Goal: Transaction & Acquisition: Purchase product/service

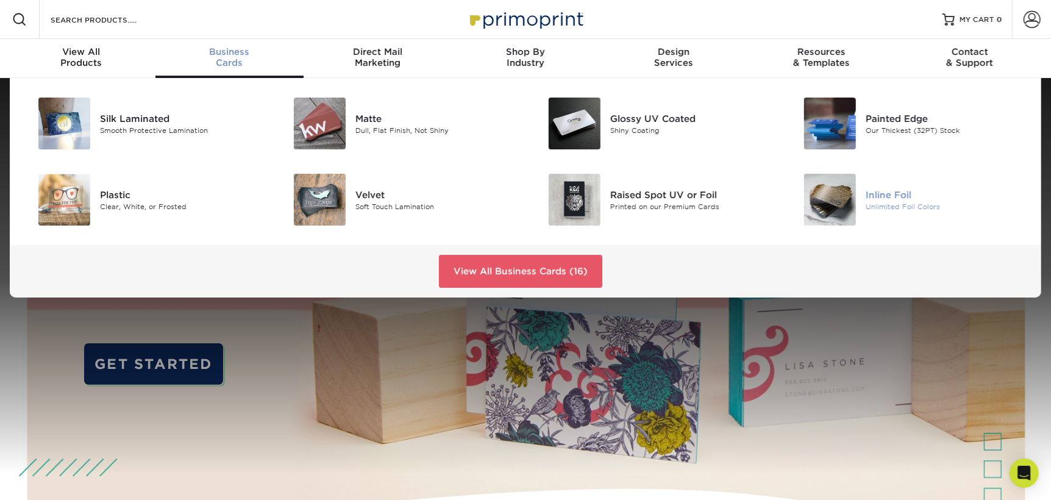
click at [832, 199] on img at bounding box center [830, 200] width 52 height 52
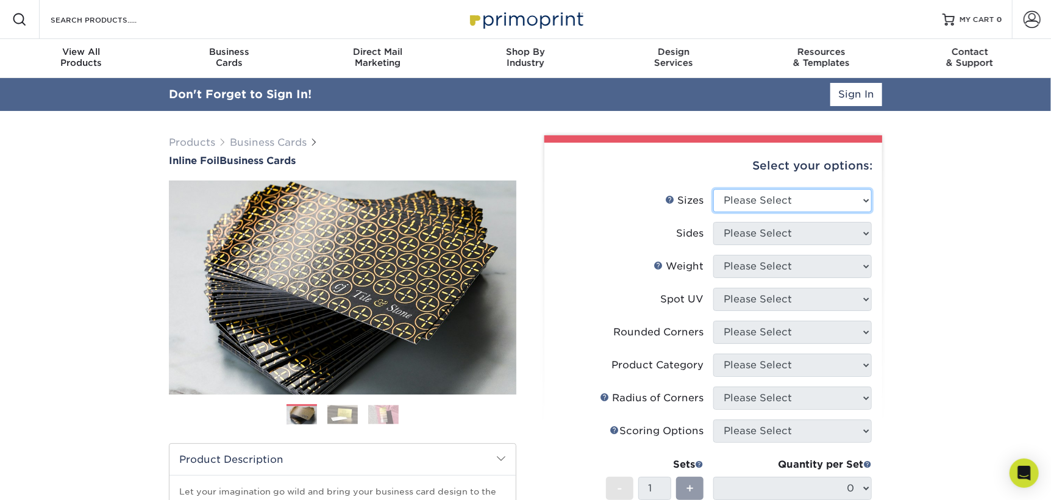
drag, startPoint x: 0, startPoint y: 0, endPoint x: 832, endPoint y: 199, distance: 855.4
click at [832, 199] on select "Please Select 1.5" x 3.5" - Mini 1.75" x 3.5" - Mini 2" x 2" - Square 2" x 3" -…" at bounding box center [792, 200] width 158 height 23
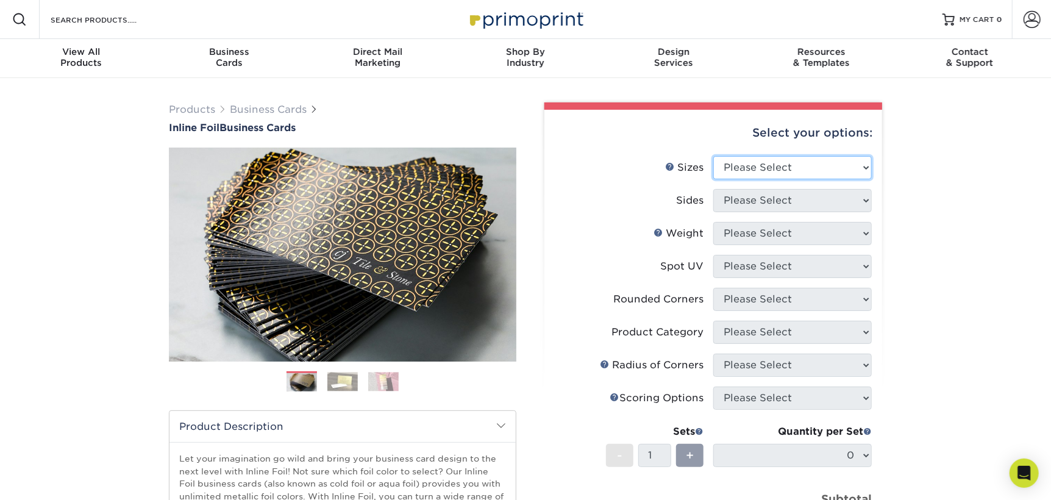
select select "2.12x3.38"
click at [713, 156] on select "Please Select 1.5" x 3.5" - Mini 1.75" x 3.5" - Mini 2" x 2" - Square 2" x 3" -…" at bounding box center [792, 167] width 158 height 23
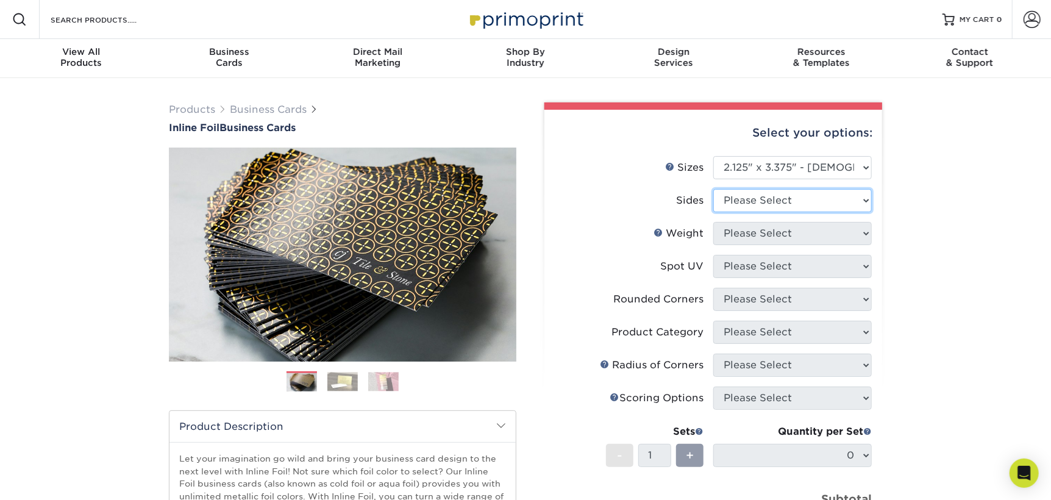
click at [803, 201] on select "Please Select Print Both Sides - Foil Back Only Print Both Sides - Foil Both Si…" at bounding box center [792, 200] width 158 height 23
select select "e9e9dfb3-fba1-4d60-972c-fd9ca5904d33"
click at [713, 189] on select "Please Select Print Both Sides - Foil Back Only Print Both Sides - Foil Both Si…" at bounding box center [792, 200] width 158 height 23
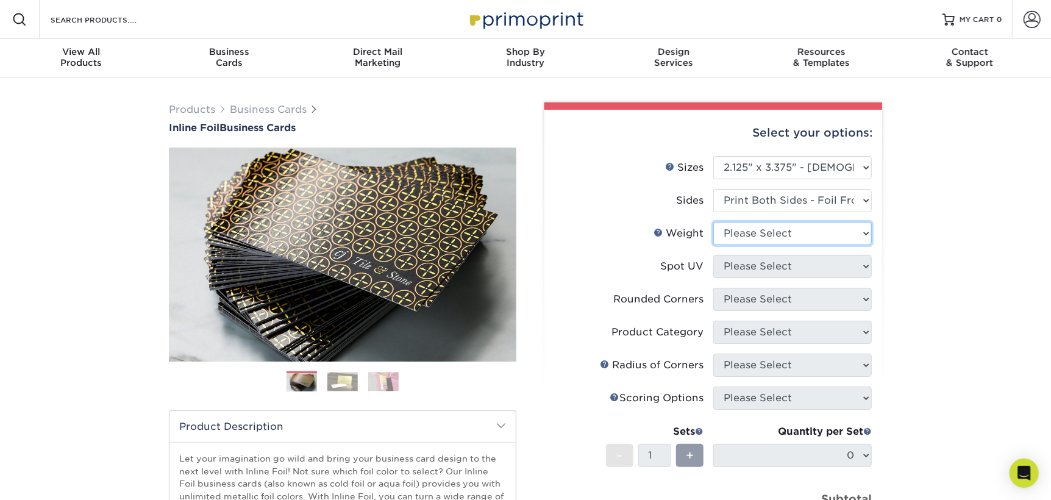
click at [817, 241] on select "Please Select 16PT" at bounding box center [792, 233] width 158 height 23
select select "16PT"
click at [713, 222] on select "Please Select 16PT" at bounding box center [792, 233] width 158 height 23
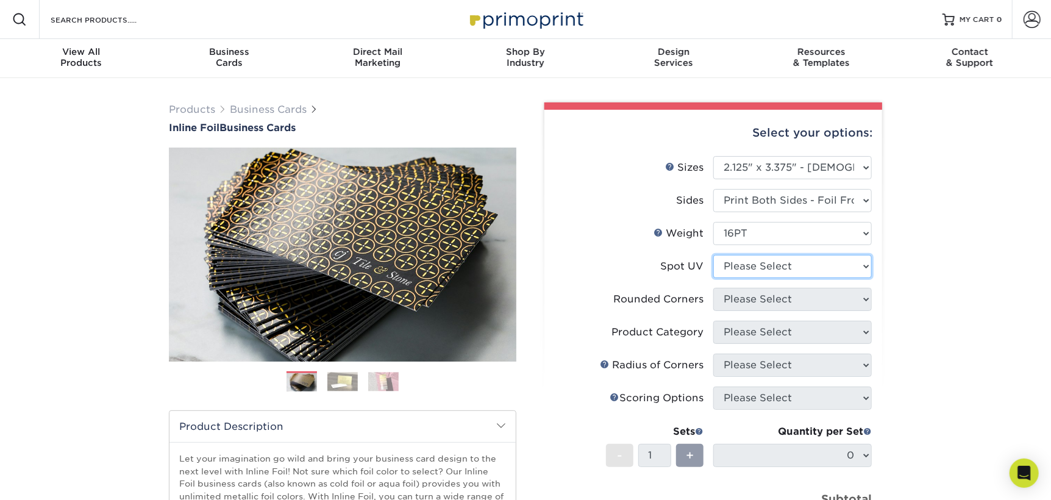
click at [814, 263] on select "Please Select No Spot UV Front and Back (Both Sides) Front Only Back Only" at bounding box center [792, 266] width 158 height 23
select select "3"
click at [713, 255] on select "Please Select No Spot UV Front and Back (Both Sides) Front Only Back Only" at bounding box center [792, 266] width 158 height 23
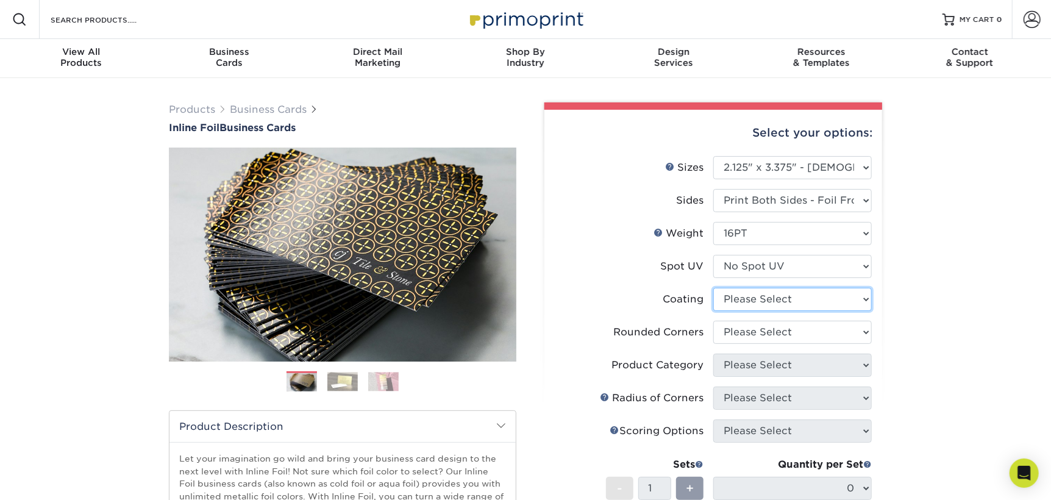
click at [808, 303] on select at bounding box center [792, 299] width 158 height 23
select select "3e7618de-abca-4bda-9f97-8b9129e913d8"
click at [713, 288] on select at bounding box center [792, 299] width 158 height 23
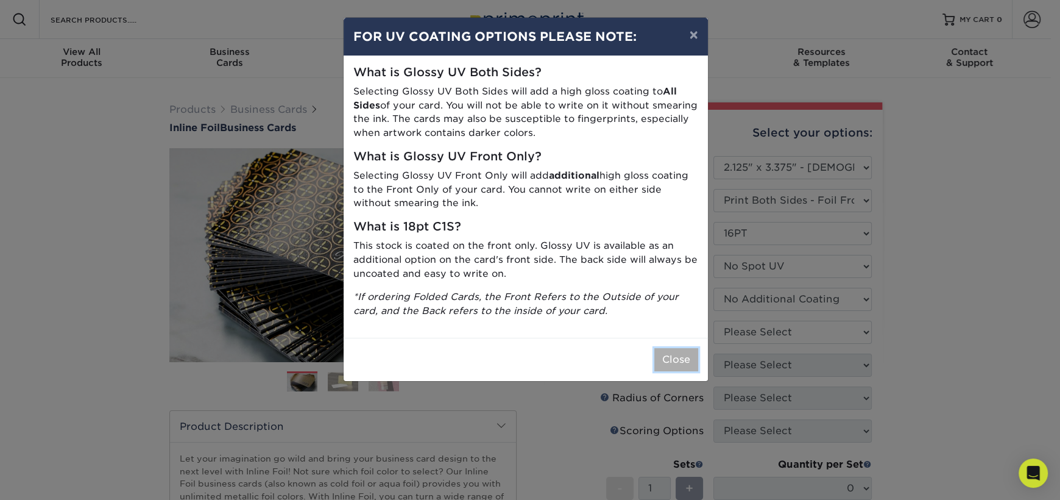
click at [664, 356] on button "Close" at bounding box center [677, 359] width 44 height 23
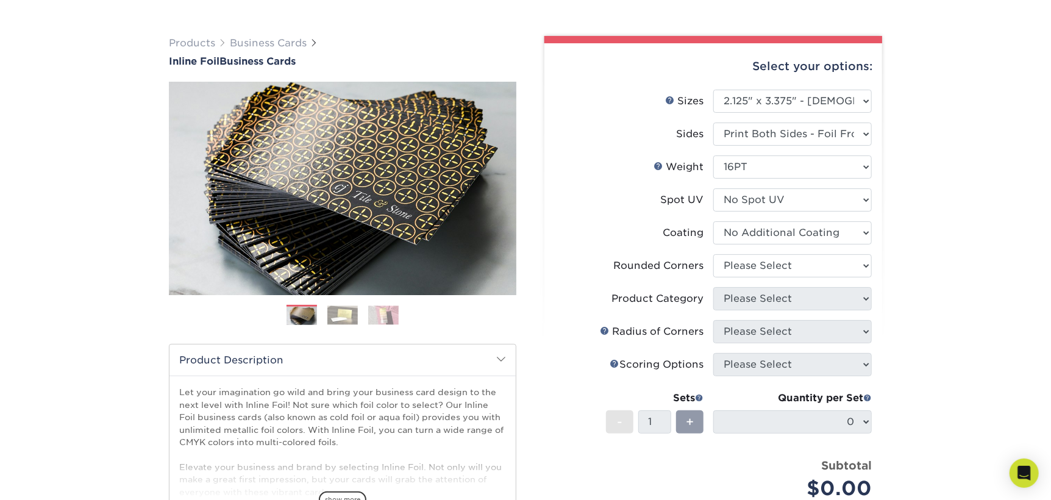
scroll to position [124, 0]
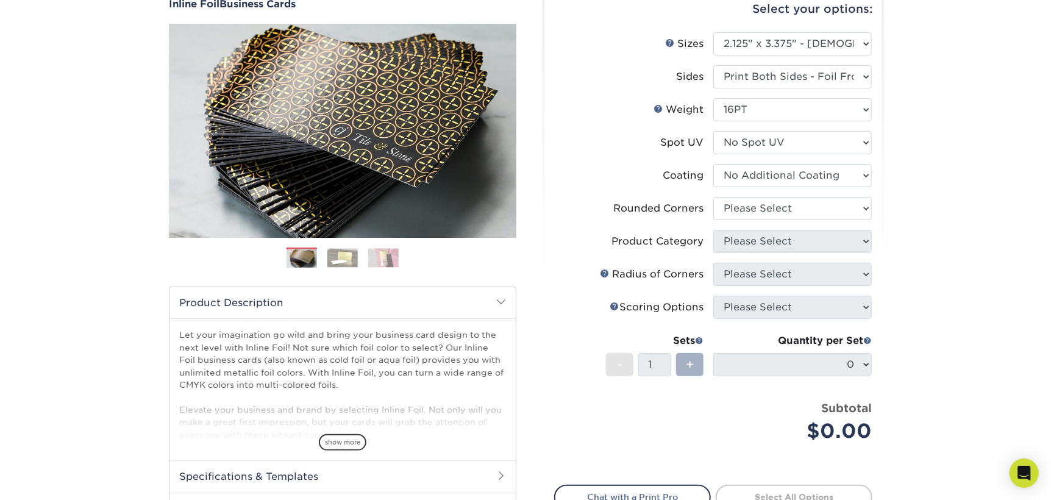
click at [686, 364] on span "+" at bounding box center [690, 364] width 8 height 18
click at [856, 209] on select "Please Select Yes - Round 2 Corners Yes - Round 4 Corners No" at bounding box center [792, 208] width 158 height 23
select select "0"
click at [713, 197] on select "Please Select Yes - Round 2 Corners Yes - Round 4 Corners No" at bounding box center [792, 208] width 158 height 23
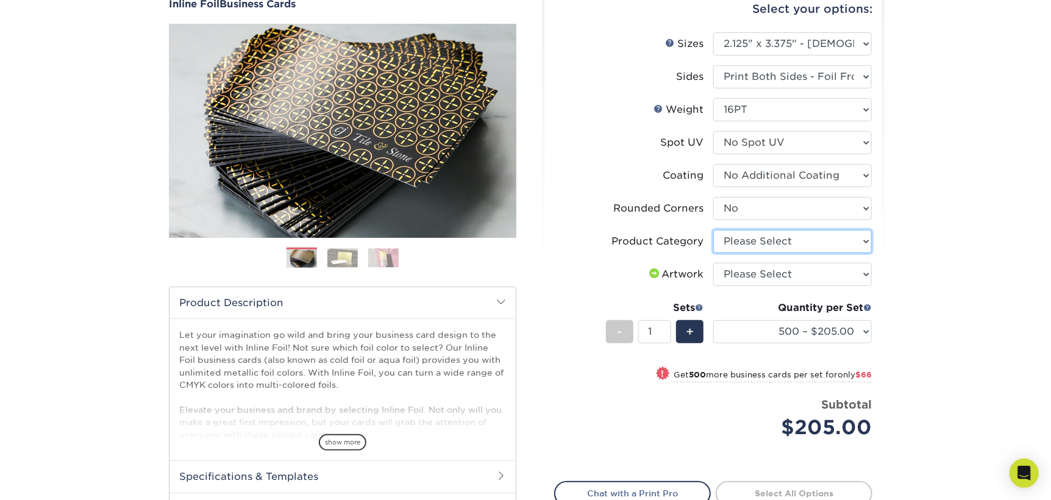
click at [808, 236] on select "Please Select Business Cards" at bounding box center [792, 241] width 158 height 23
select select "3b5148f1-0588-4f88-a218-97bcfdce65c1"
click at [713, 230] on select "Please Select Business Cards" at bounding box center [792, 241] width 158 height 23
click at [814, 274] on select "Please Select I will upload files I need a design - $100" at bounding box center [792, 274] width 158 height 23
select select "upload"
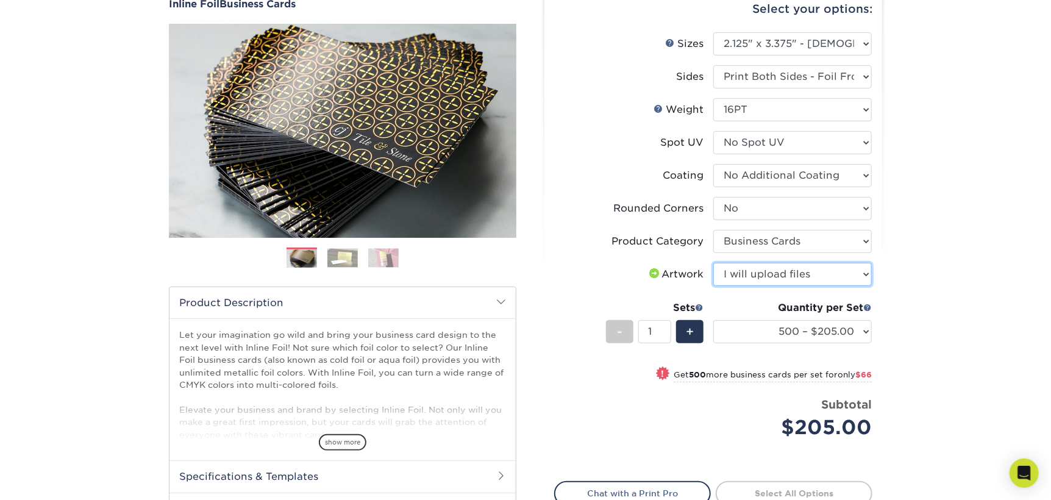
click at [713, 263] on select "Please Select I will upload files I need a design - $100" at bounding box center [792, 274] width 158 height 23
drag, startPoint x: 655, startPoint y: 327, endPoint x: 641, endPoint y: 328, distance: 14.1
click at [641, 328] on input "1" at bounding box center [654, 331] width 32 height 23
type input "42"
